Goal: Obtain resource: Download file/media

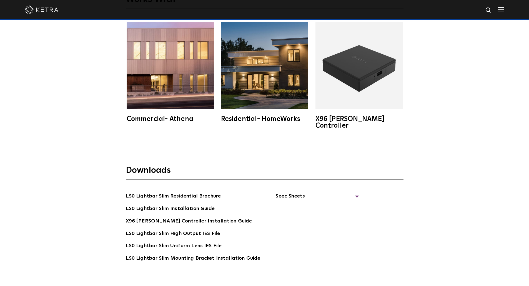
scroll to position [1092, 0]
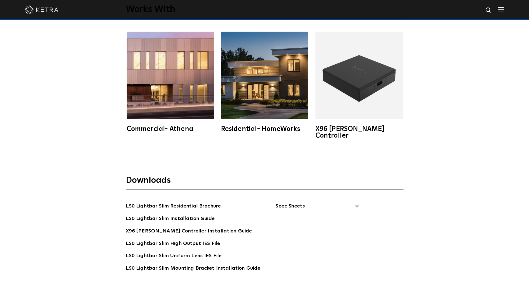
click at [282, 203] on span "Spec Sheets" at bounding box center [317, 209] width 83 height 12
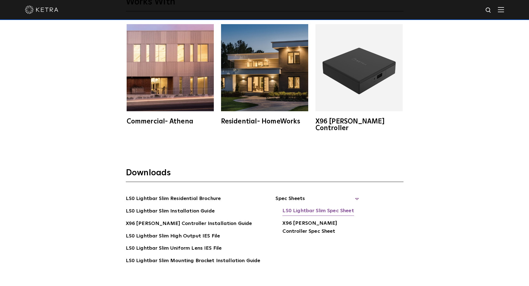
scroll to position [1148, 0]
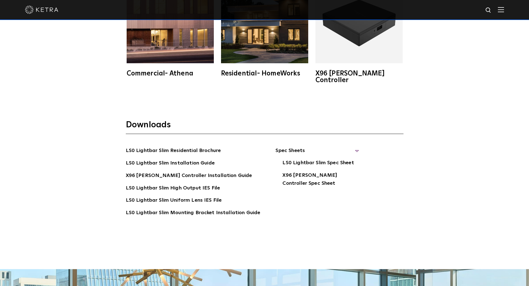
click at [339, 219] on ul "Spec Sheets LS0 Lightbar Slim Spec Sheet X96 Ketra Controller Spec Sheet" at bounding box center [309, 190] width 99 height 86
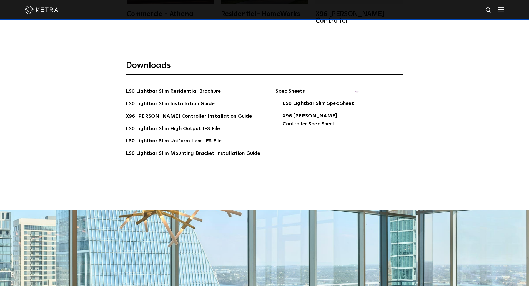
scroll to position [1481, 0]
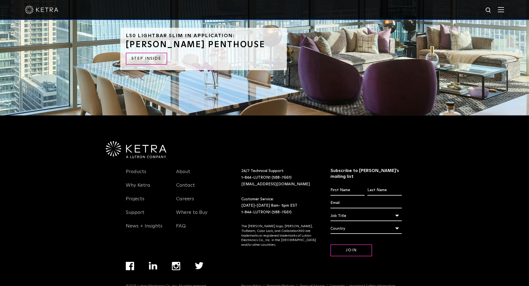
drag, startPoint x: 92, startPoint y: 38, endPoint x: 213, endPoint y: 290, distance: 279.8
click at [134, 210] on link "Support" at bounding box center [135, 216] width 19 height 13
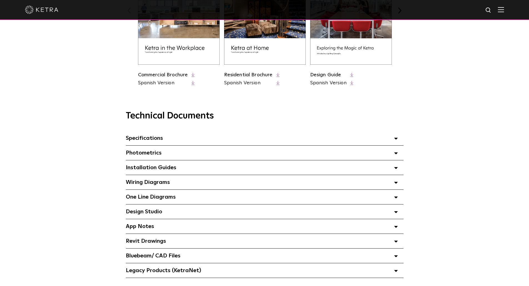
scroll to position [306, 0]
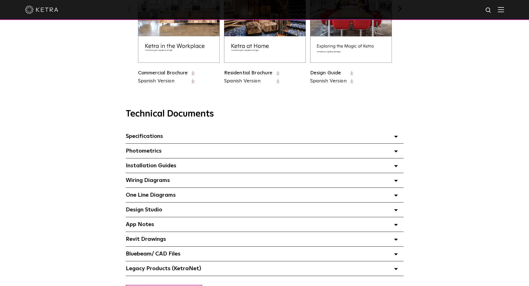
click at [148, 139] on span "Specifications Select checkboxes to use the bulk download option below" at bounding box center [144, 137] width 37 height 6
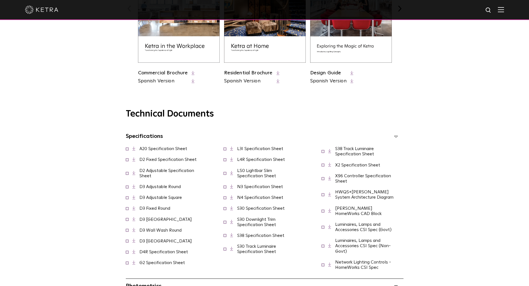
click at [50, 163] on div "Technical Documents Specifications Select checkboxes to use the bulk download o…" at bounding box center [264, 253] width 529 height 317
